Goal: Contribute content: Contribute content

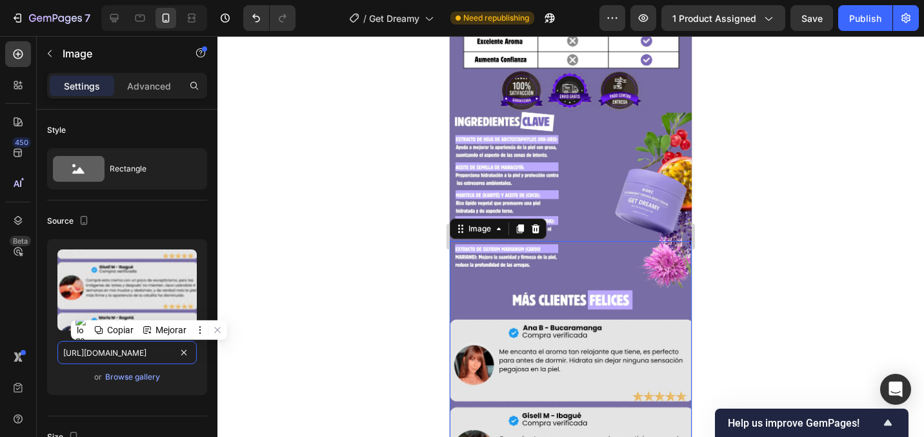
scroll to position [0, 396]
drag, startPoint x: 99, startPoint y: 352, endPoint x: 248, endPoint y: 392, distance: 153.7
click at [247, 0] on div "7 / Get Dreamy Need republishing Preview 1 product assigned Save Publish 450 Be…" at bounding box center [462, 0] width 924 height 0
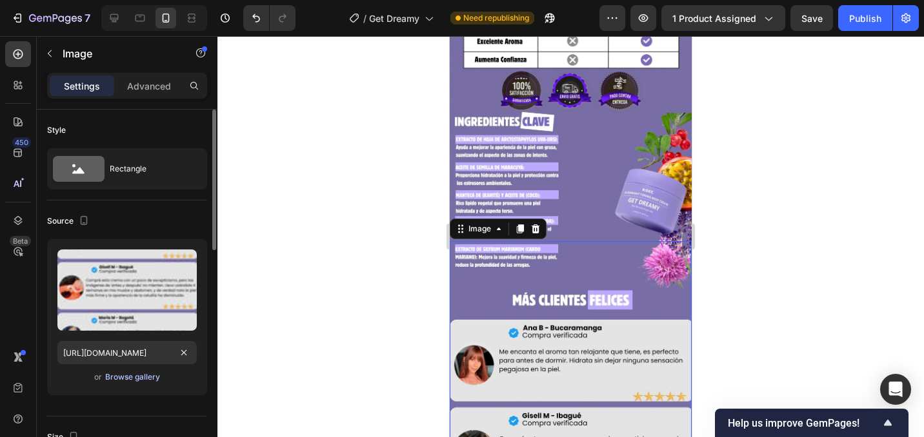
click at [157, 374] on div "Browse gallery" at bounding box center [132, 378] width 55 height 12
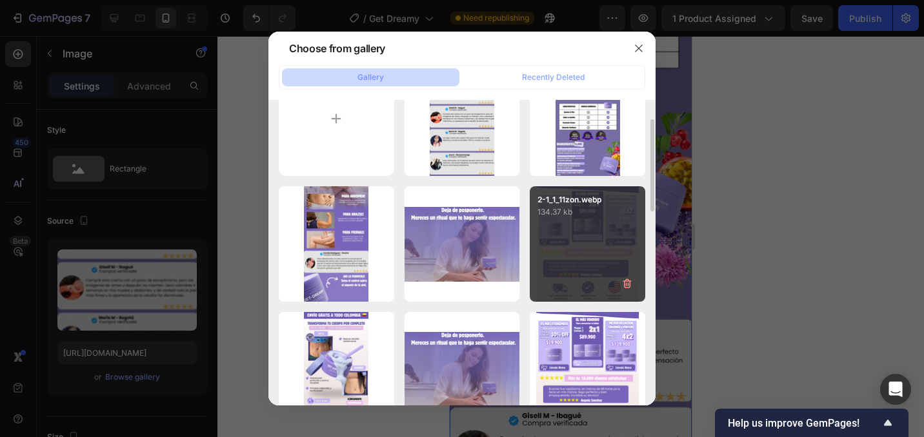
scroll to position [53, 0]
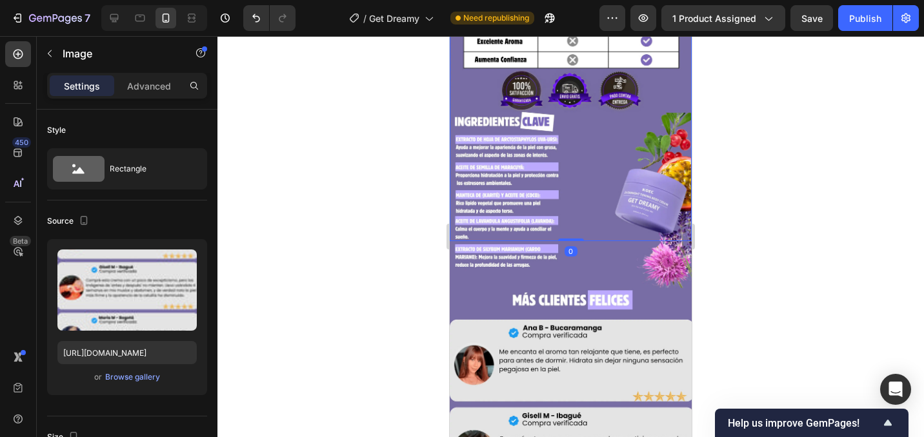
click at [605, 217] on img at bounding box center [571, 26] width 242 height 430
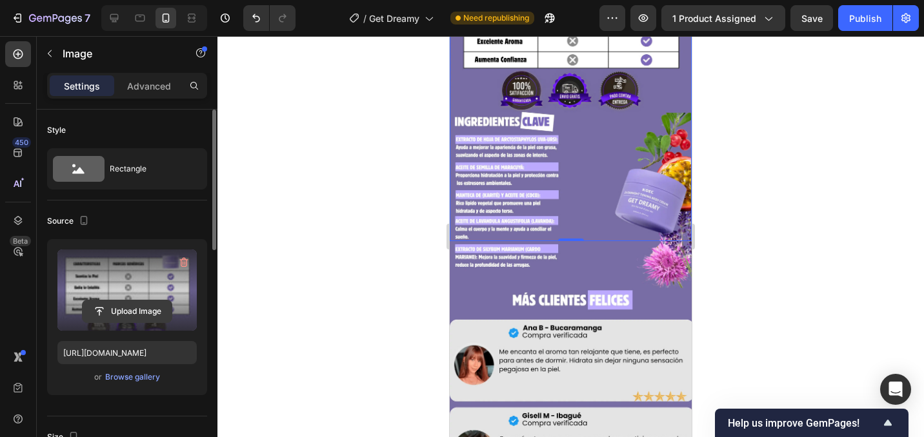
click at [163, 312] on input "file" at bounding box center [127, 312] width 89 height 22
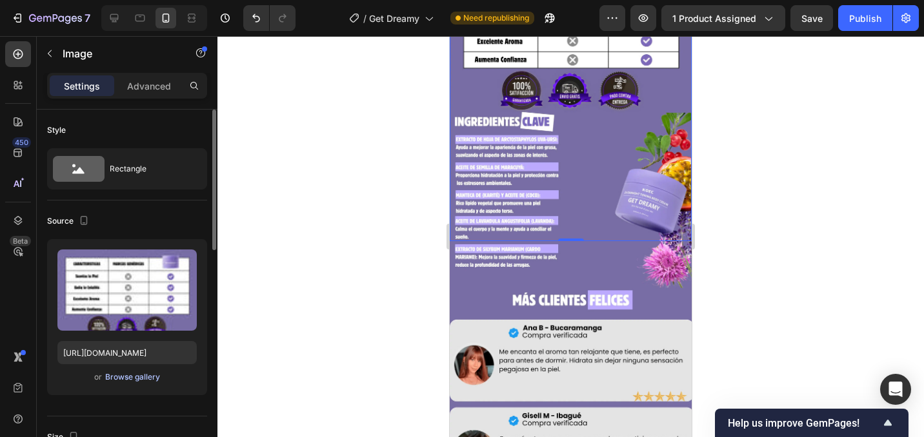
click at [147, 375] on div "Browse gallery" at bounding box center [132, 378] width 55 height 12
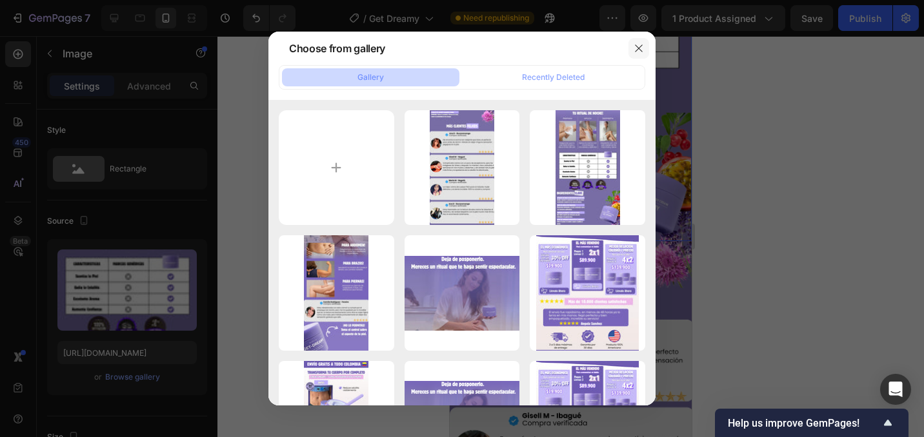
click at [634, 50] on icon "button" at bounding box center [639, 48] width 10 height 10
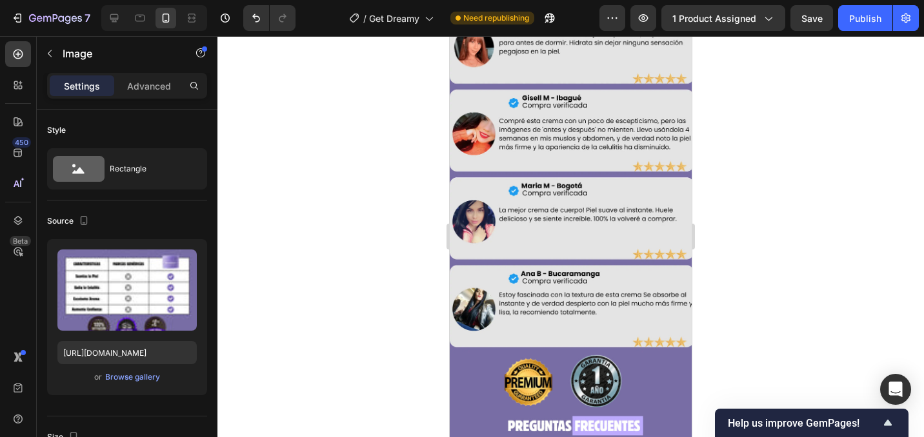
scroll to position [2447, 0]
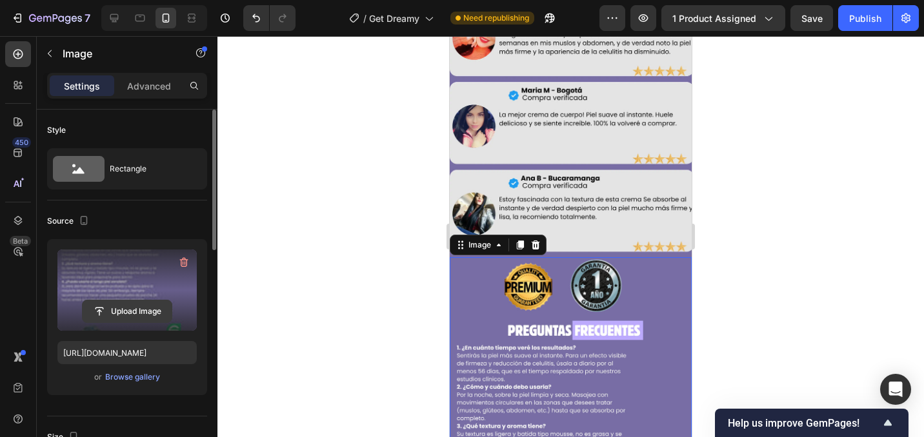
click at [147, 314] on input "file" at bounding box center [127, 312] width 89 height 22
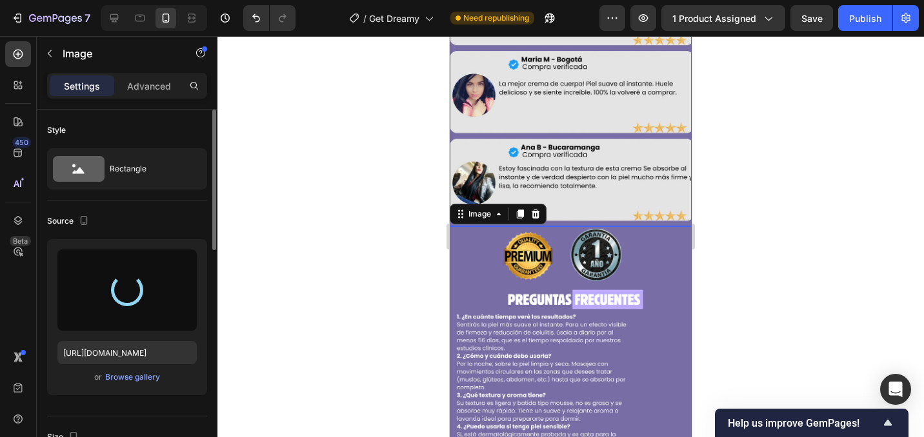
scroll to position [2491, 0]
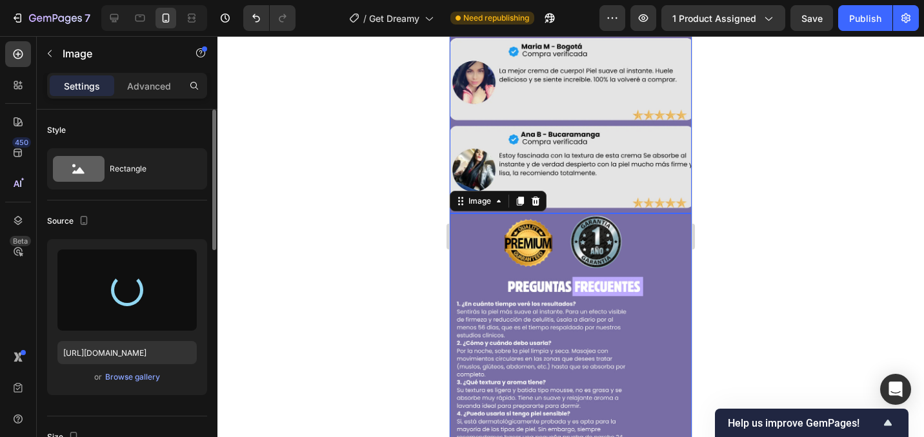
type input "[URL][DOMAIN_NAME]"
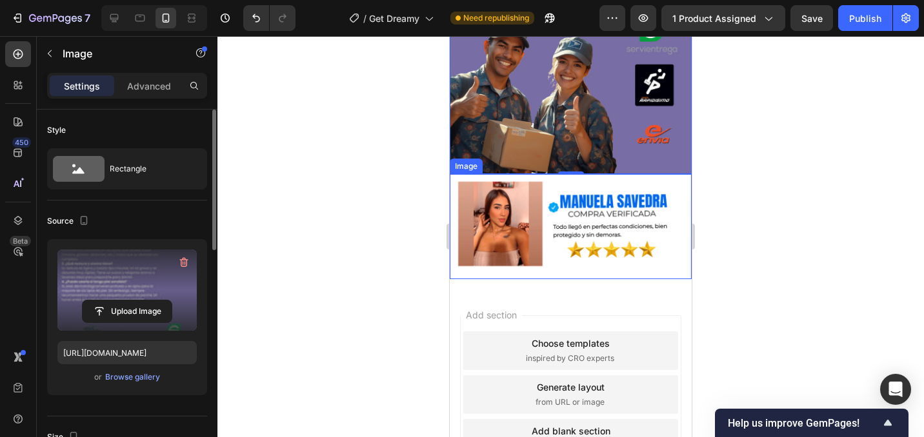
scroll to position [2966, 0]
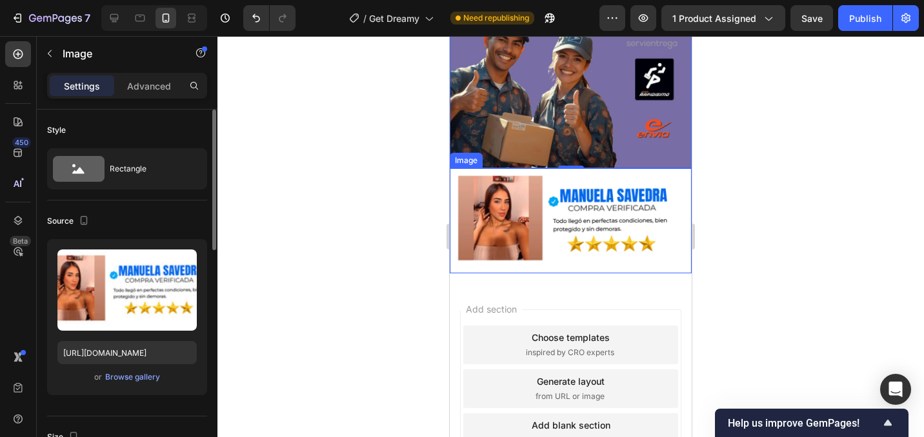
click at [484, 232] on img at bounding box center [571, 220] width 242 height 105
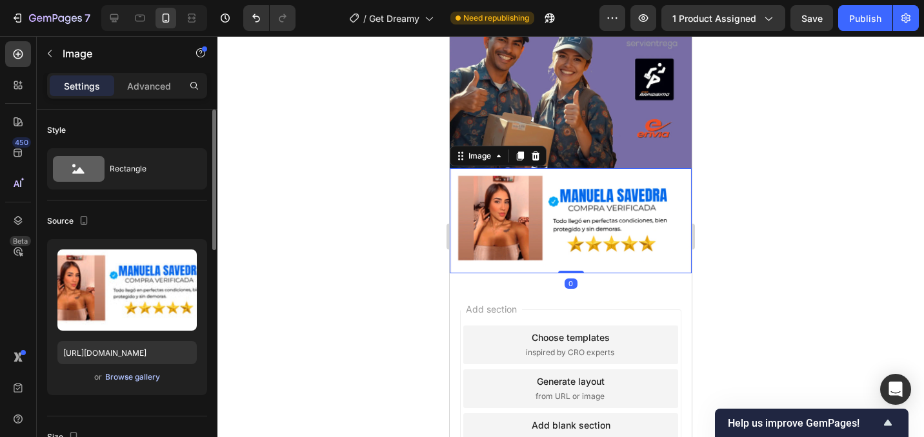
click at [145, 376] on div "Browse gallery" at bounding box center [132, 378] width 55 height 12
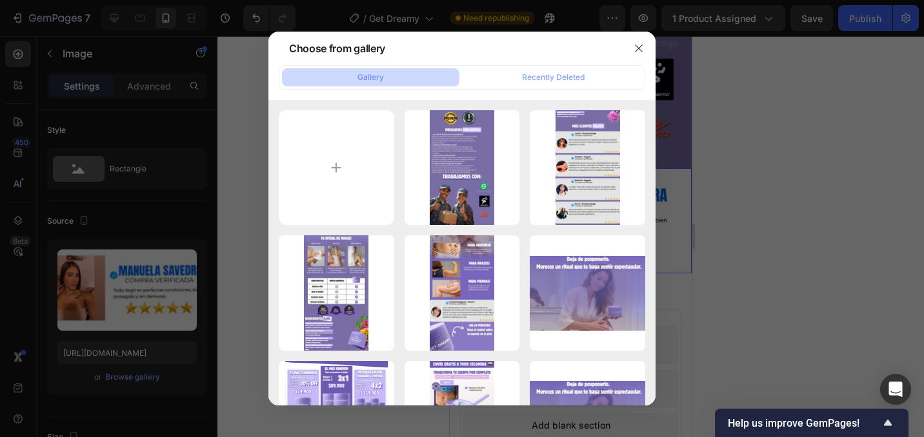
click at [188, 164] on div at bounding box center [462, 218] width 924 height 437
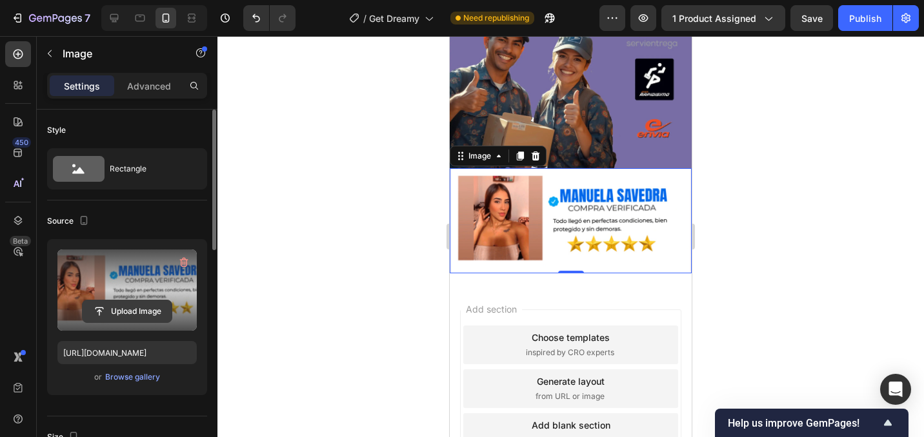
click at [137, 307] on input "file" at bounding box center [127, 312] width 89 height 22
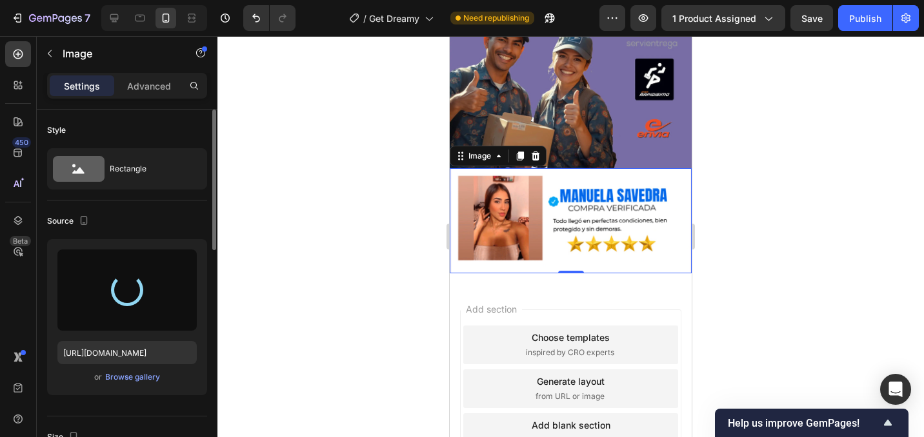
type input "[URL][DOMAIN_NAME]"
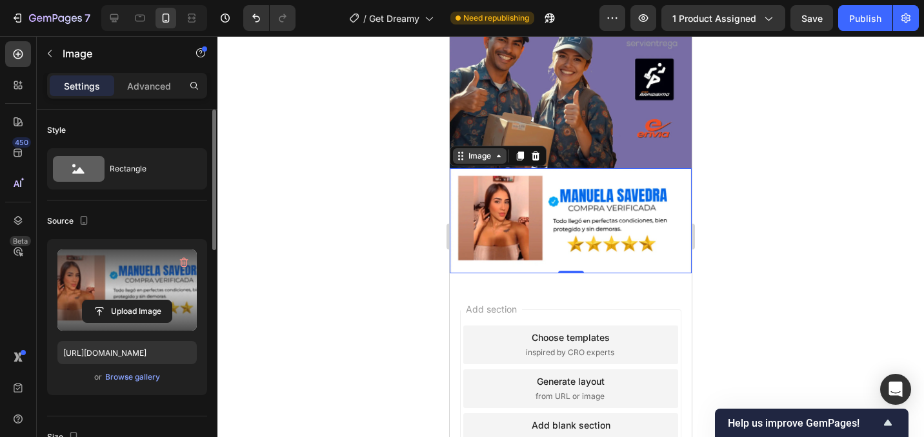
click at [492, 159] on div "Image" at bounding box center [480, 156] width 28 height 12
click at [520, 156] on icon at bounding box center [520, 156] width 7 height 9
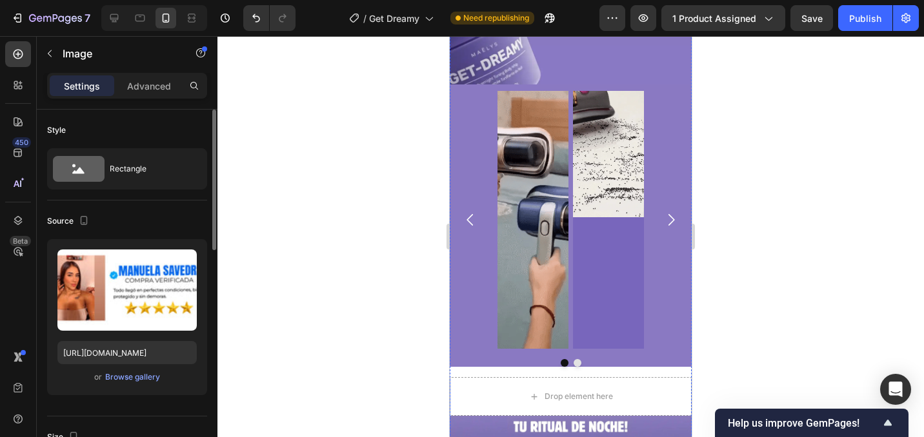
scroll to position [1423, 0]
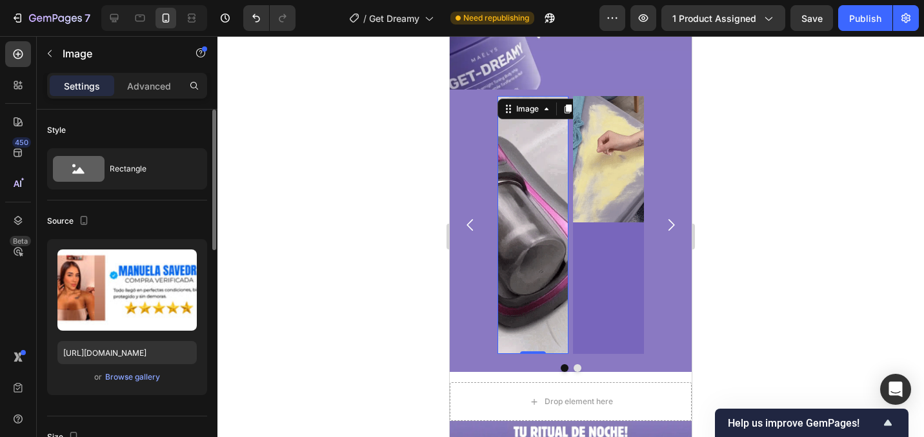
click at [519, 194] on img at bounding box center [532, 225] width 71 height 258
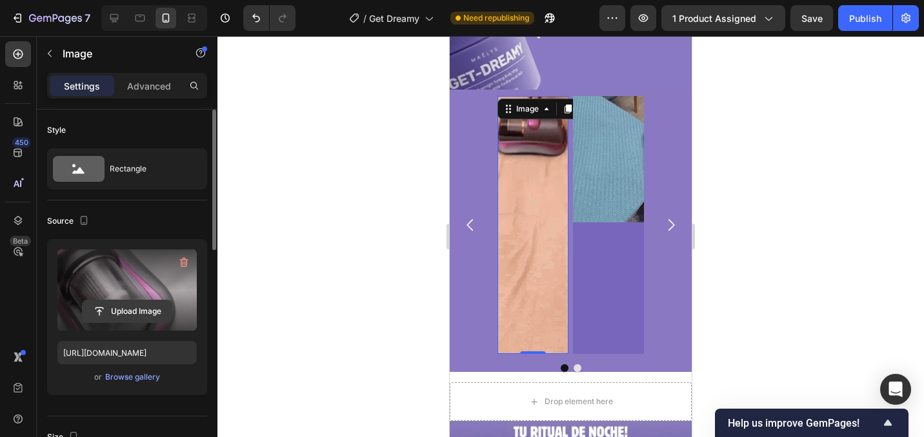
click at [129, 309] on input "file" at bounding box center [127, 312] width 89 height 22
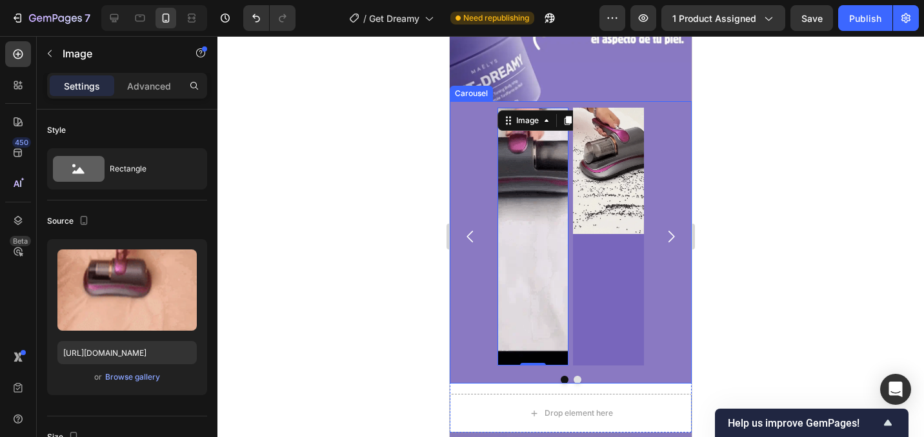
scroll to position [1412, 0]
